Goal: Information Seeking & Learning: Learn about a topic

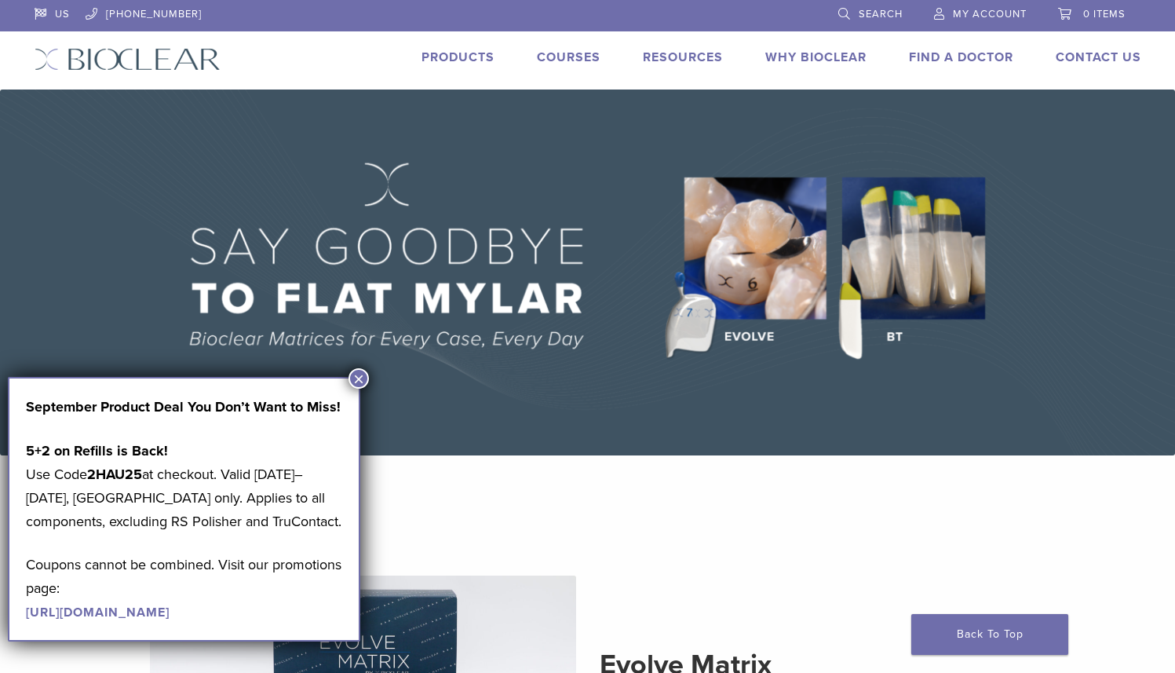
click at [363, 375] on button "×" at bounding box center [359, 378] width 20 height 20
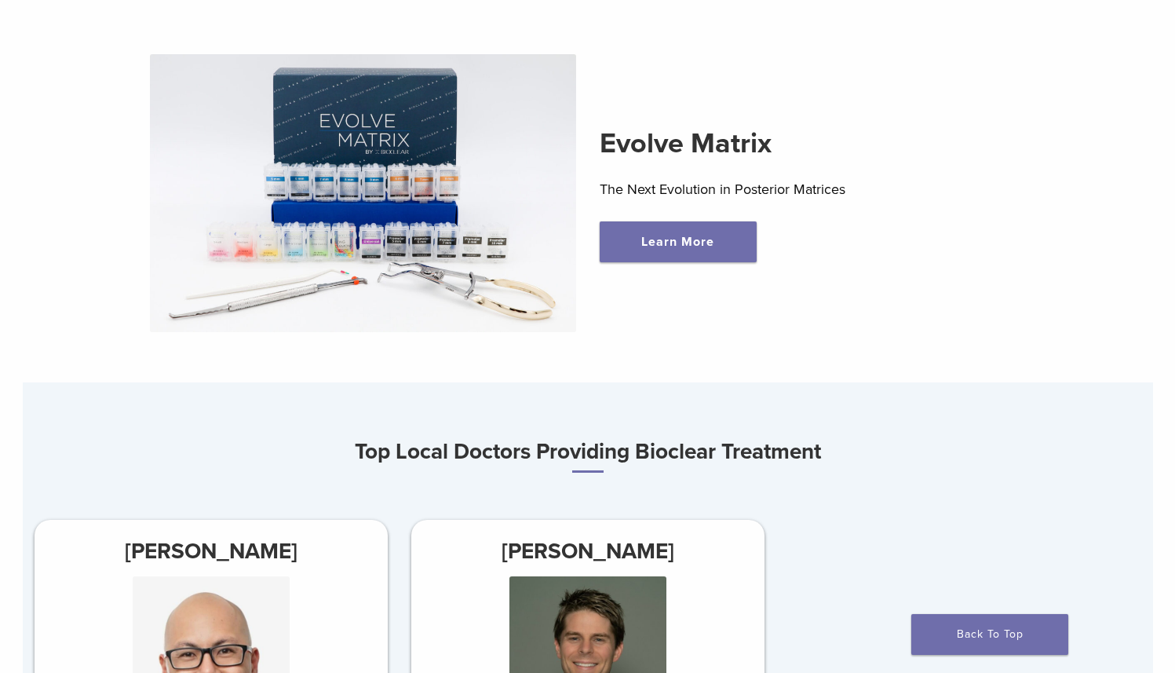
scroll to position [322, 0]
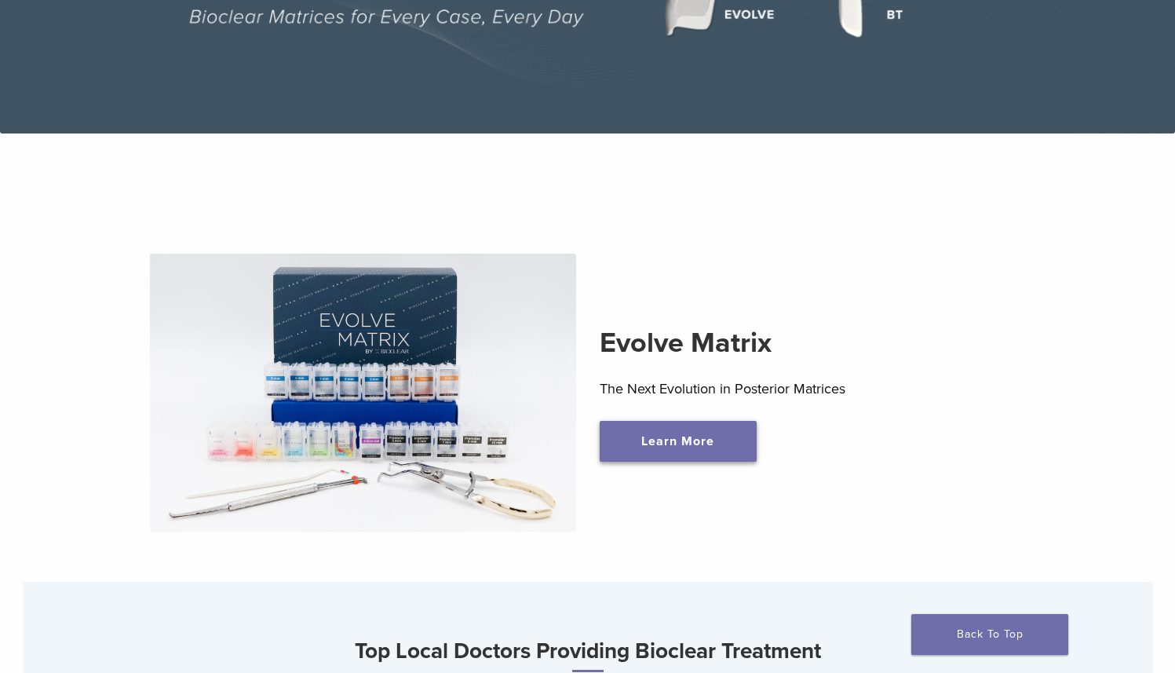
click at [715, 445] on link "Learn More" at bounding box center [678, 441] width 157 height 41
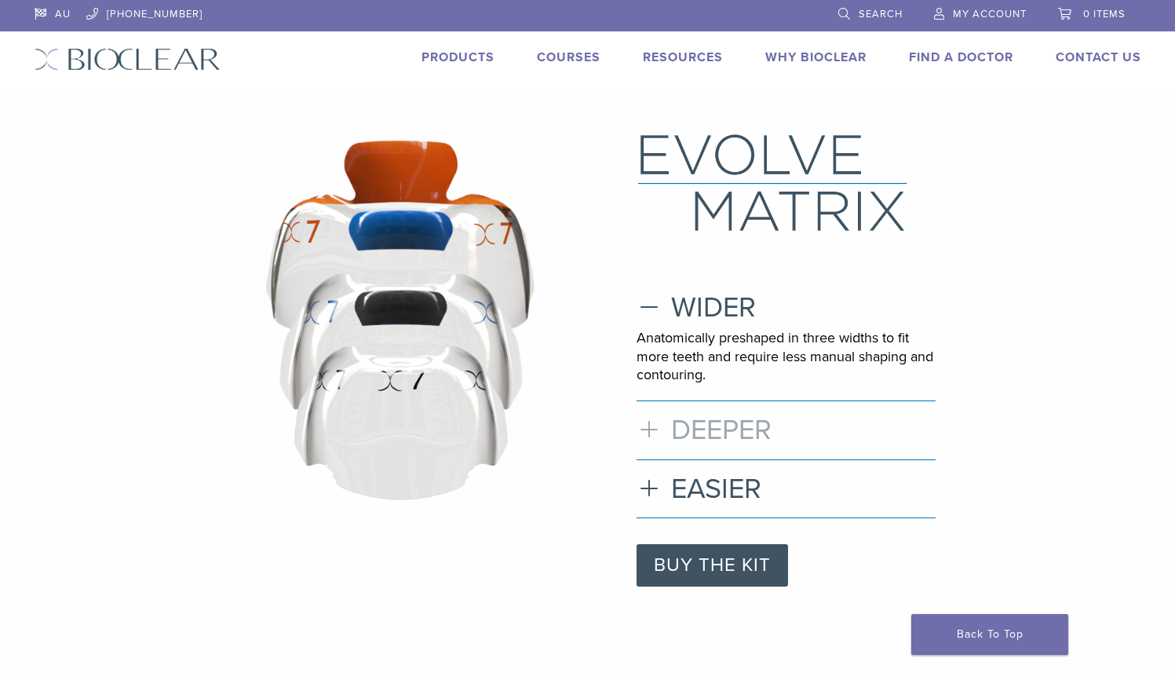
click at [749, 433] on h3 "DEEPER" at bounding box center [786, 430] width 299 height 34
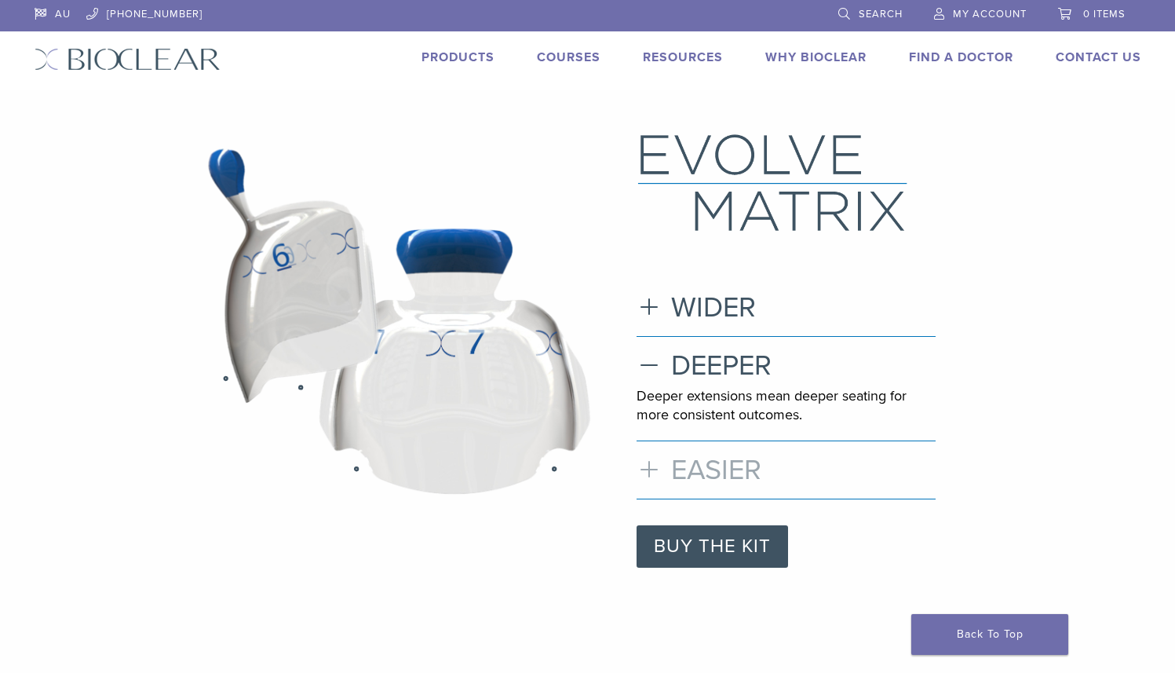
click at [742, 462] on h3 "EASIER" at bounding box center [786, 470] width 299 height 34
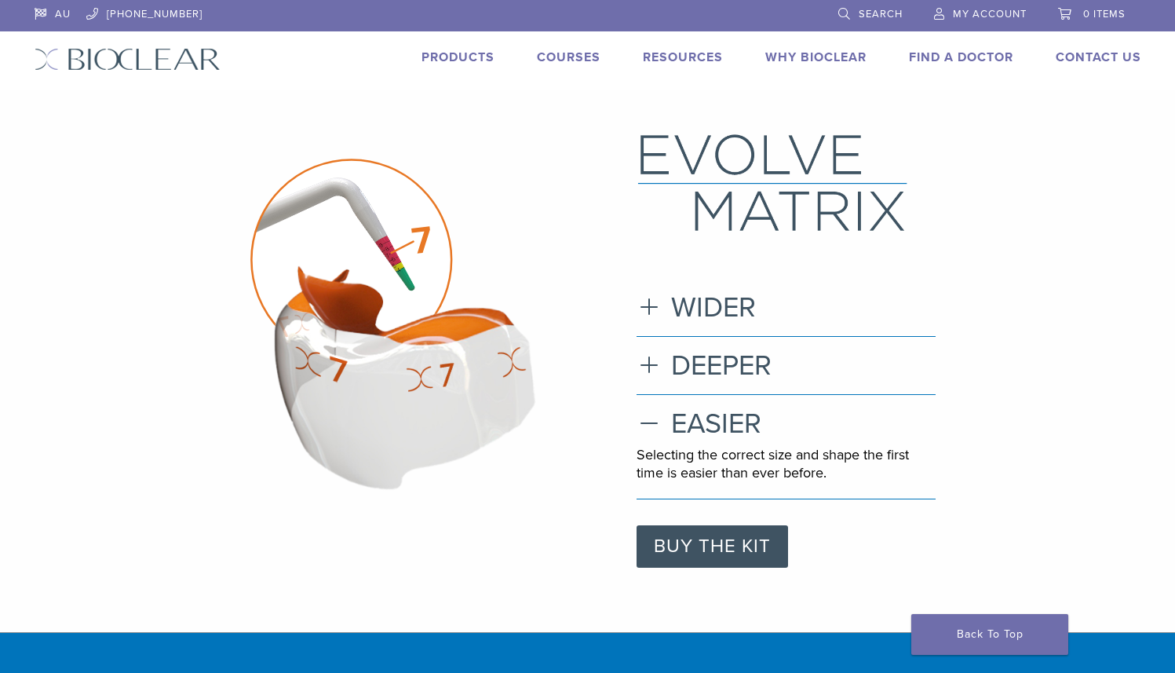
click at [529, 329] on image at bounding box center [405, 377] width 263 height 225
click at [1041, 152] on div ".st0{fill:none;stroke:#0075BC;stroke-width:4;stroke-miterlimit:10;} .st1{fill:#…" at bounding box center [588, 350] width 1131 height 436
click at [832, 90] on section ".st0{fill:none;stroke:#0075BC;stroke-width:4;stroke-miterlimit:10;} .st1{fill:#…" at bounding box center [587, 361] width 1175 height 543
